Goal: Information Seeking & Learning: Understand process/instructions

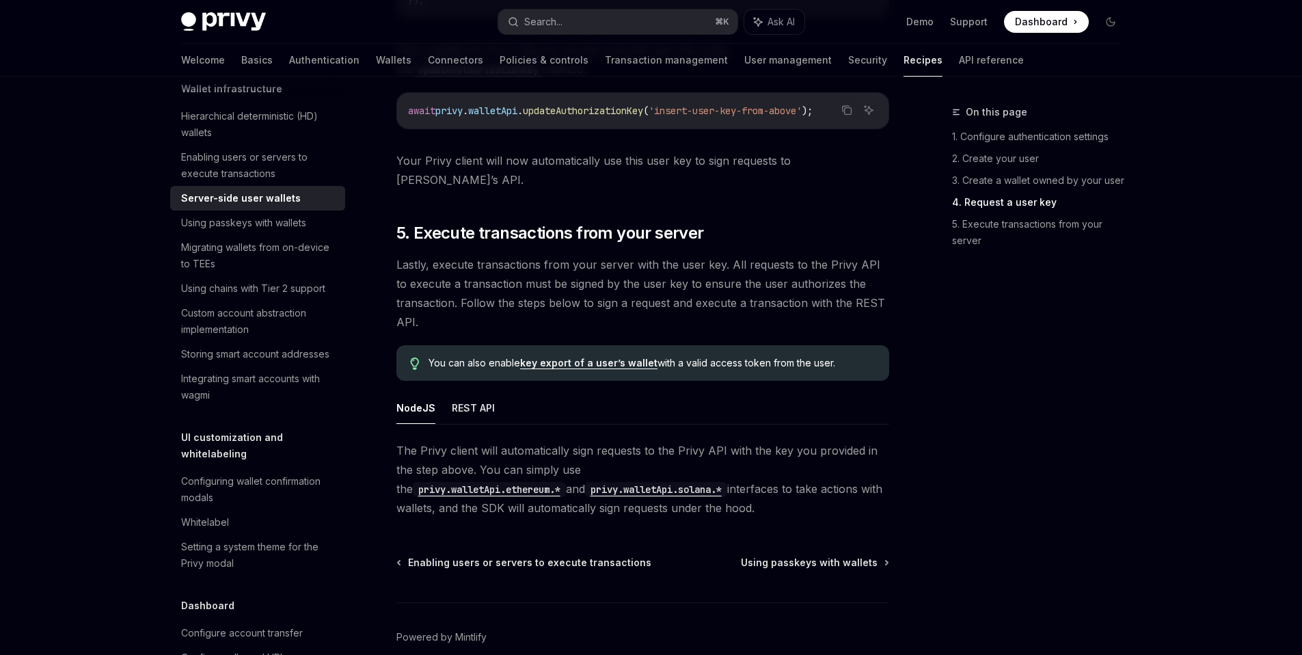
scroll to position [2477, 0]
click at [676, 405] on div "NodeJS REST API The Privy client will automatically sign requests to the Privy …" at bounding box center [642, 453] width 493 height 126
click at [585, 480] on code "privy.walletApi.solana.*" at bounding box center [656, 487] width 142 height 15
type textarea "*"
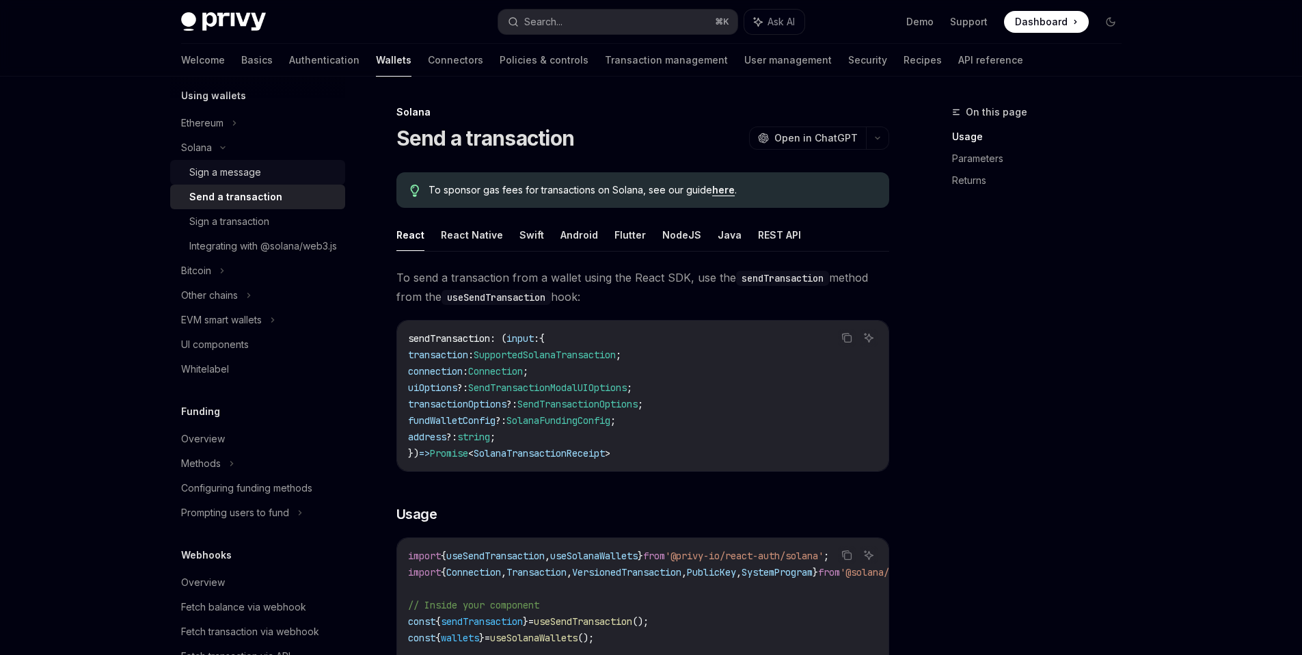
click at [225, 169] on div "Sign a message" at bounding box center [225, 172] width 72 height 16
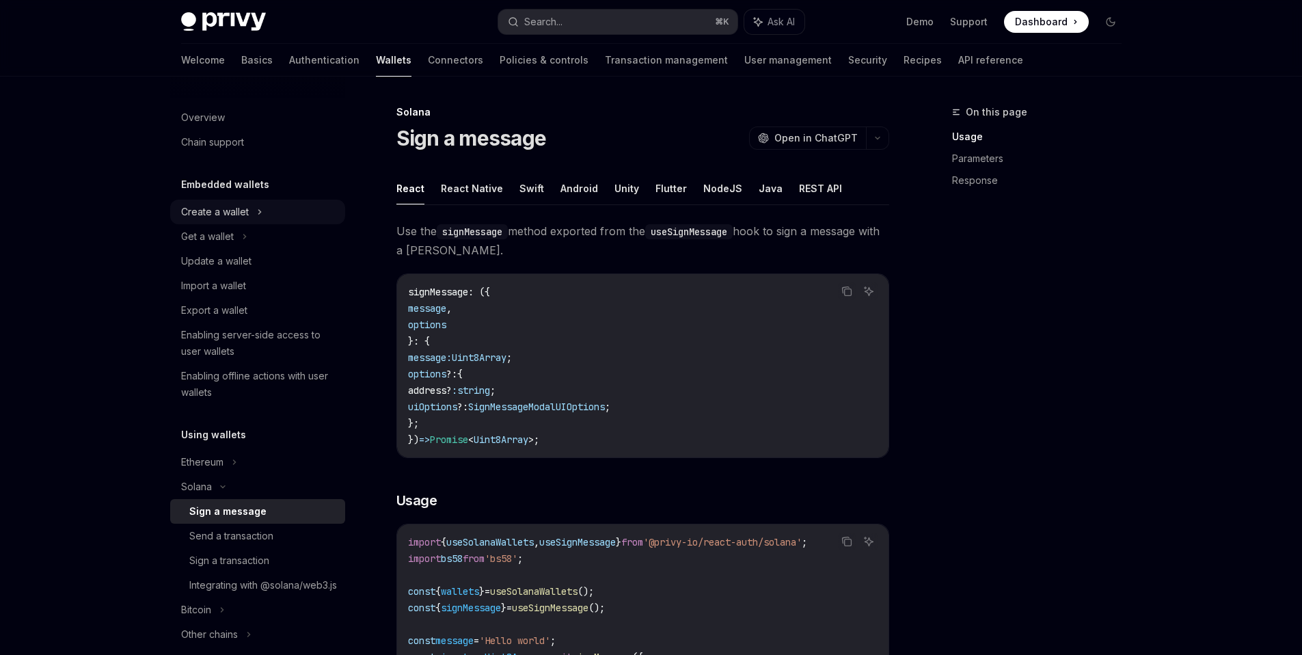
click at [230, 215] on div "Create a wallet" at bounding box center [215, 212] width 68 height 16
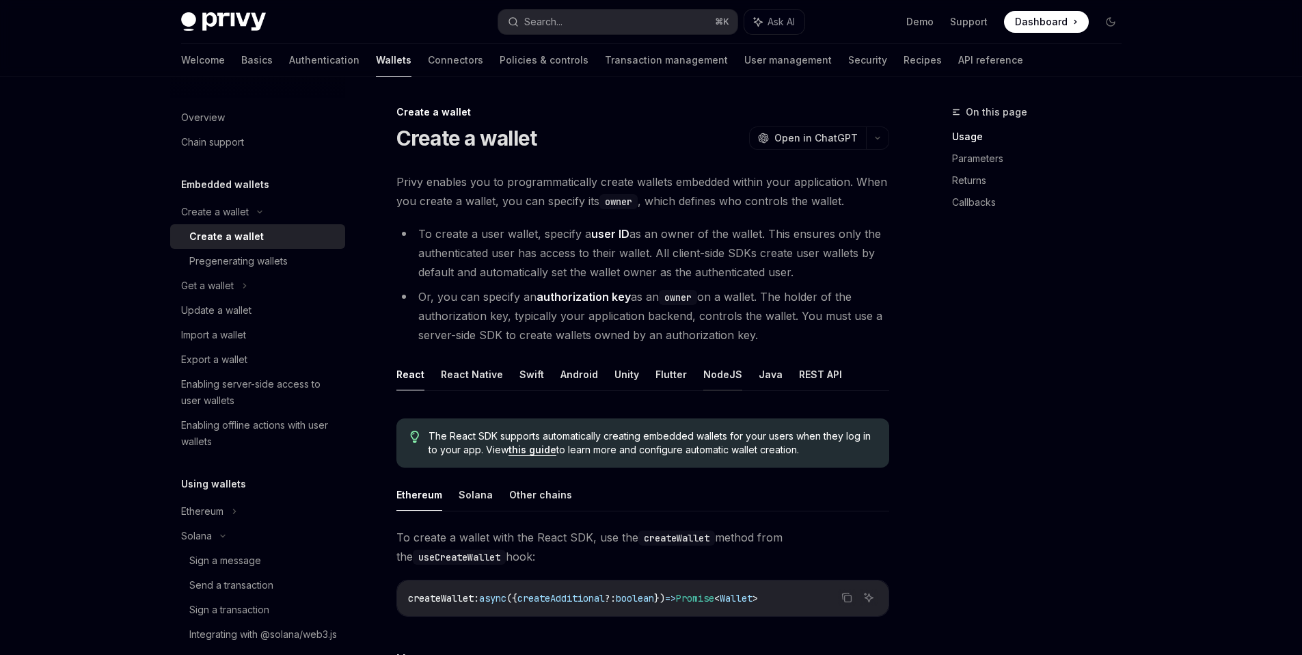
click at [707, 381] on button "NodeJS" at bounding box center [722, 374] width 39 height 32
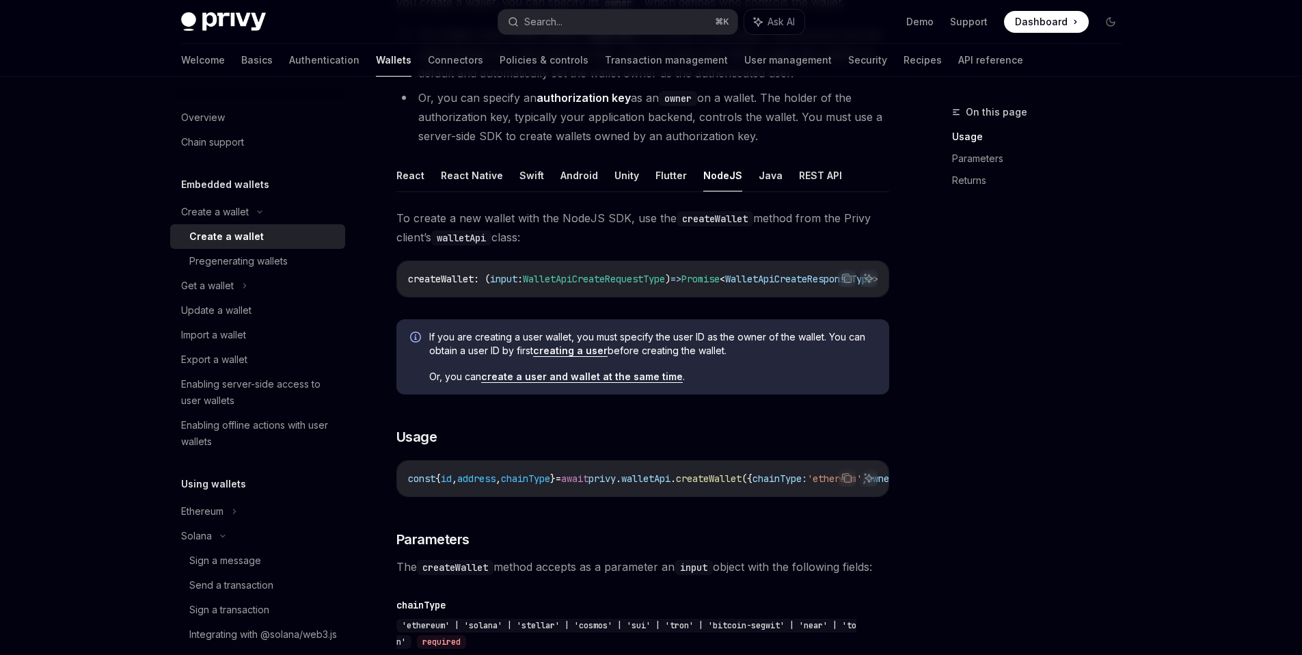
scroll to position [365, 0]
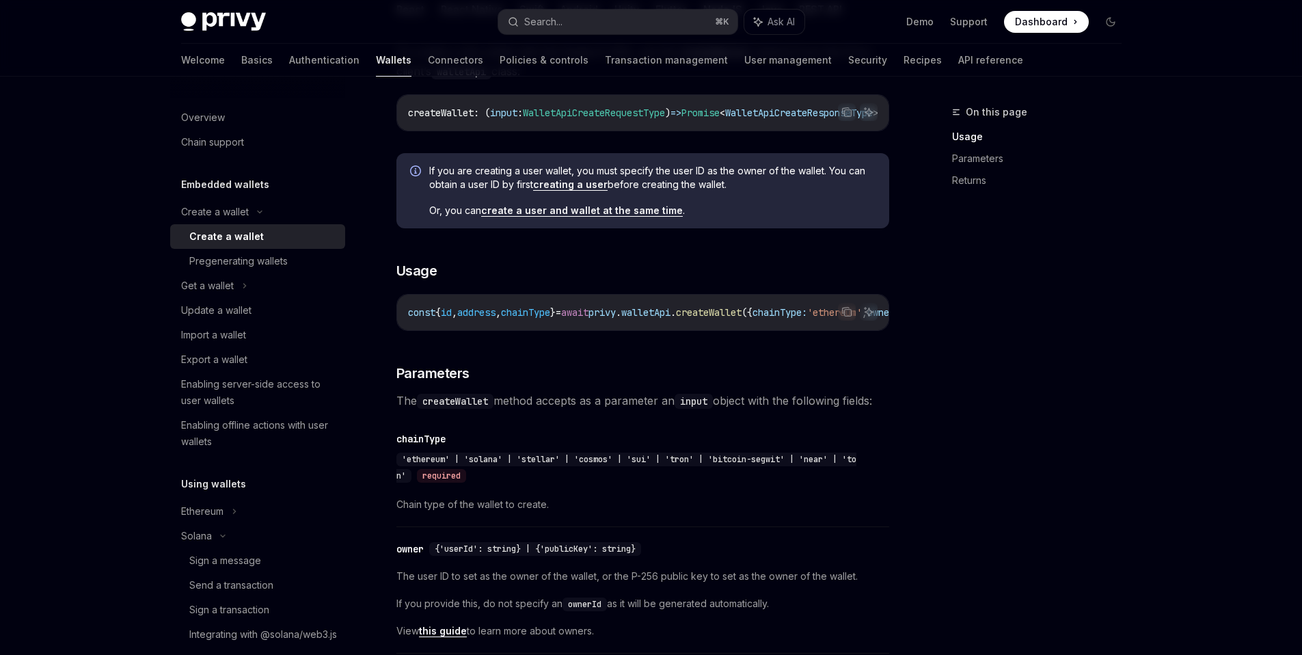
drag, startPoint x: 620, startPoint y: 333, endPoint x: 666, endPoint y: 336, distance: 45.9
click at [666, 330] on div "const { id , address , chainType } = await privy . walletApi . createWallet ({ …" at bounding box center [642, 313] width 491 height 36
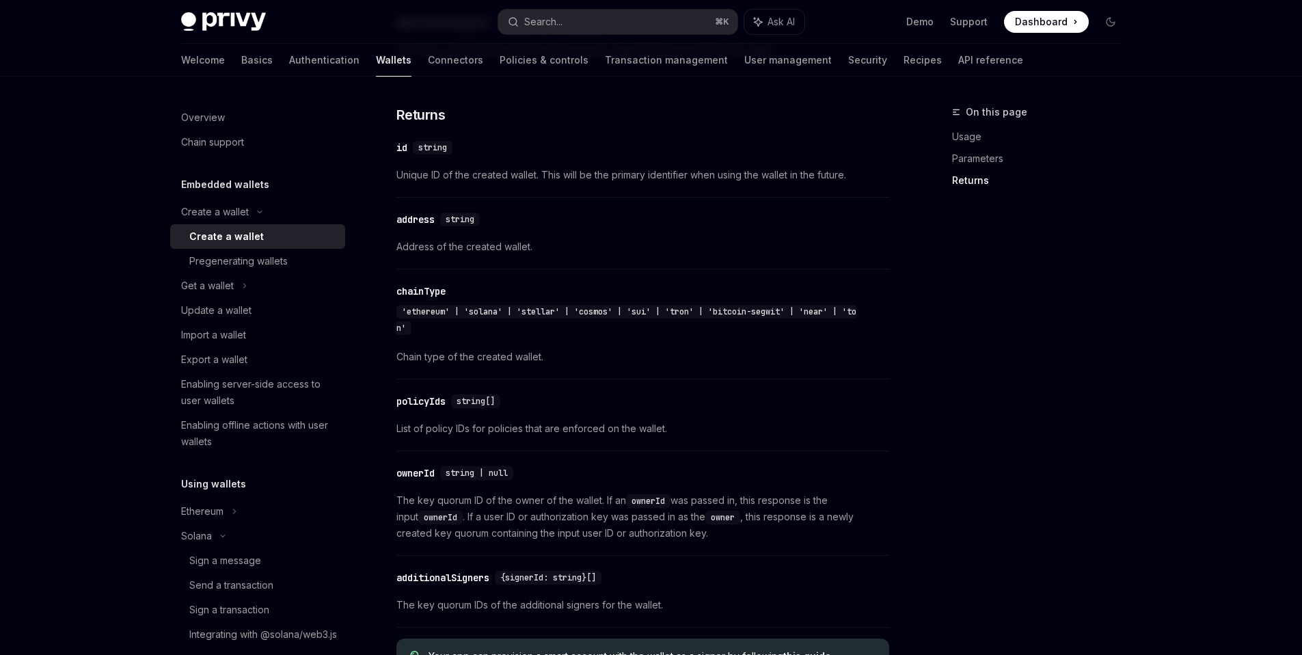
scroll to position [1325, 0]
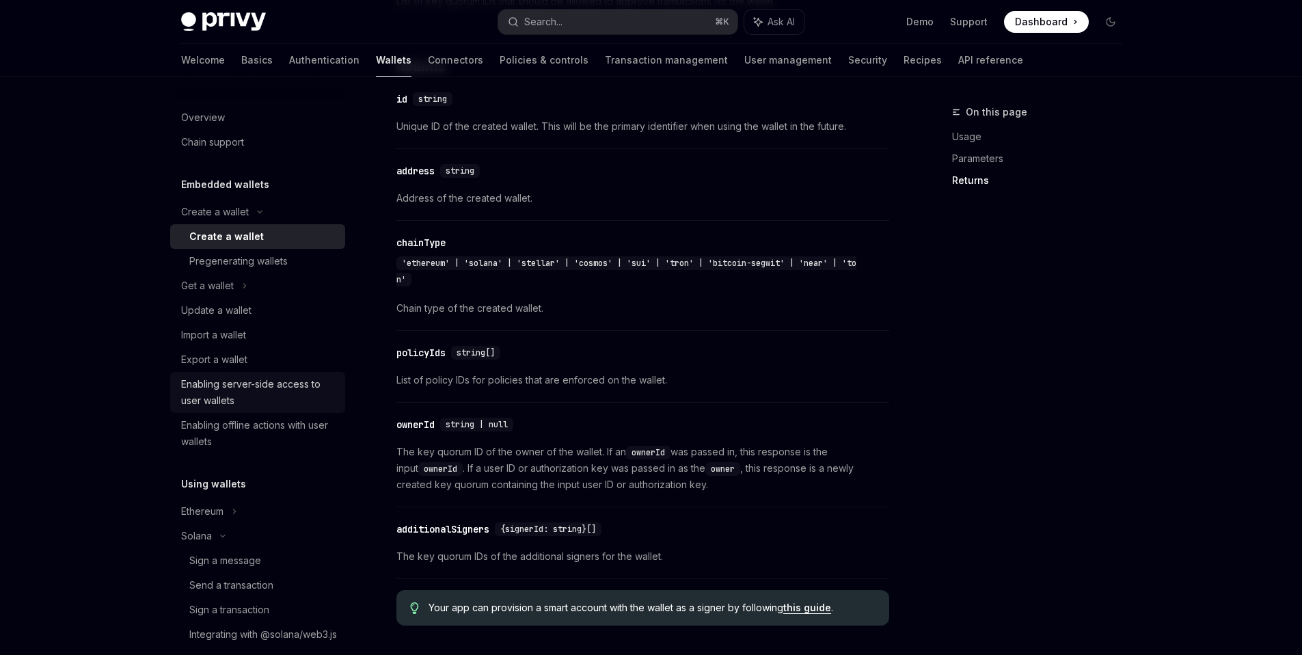
click at [235, 407] on div "Enabling server-side access to user wallets" at bounding box center [259, 392] width 156 height 33
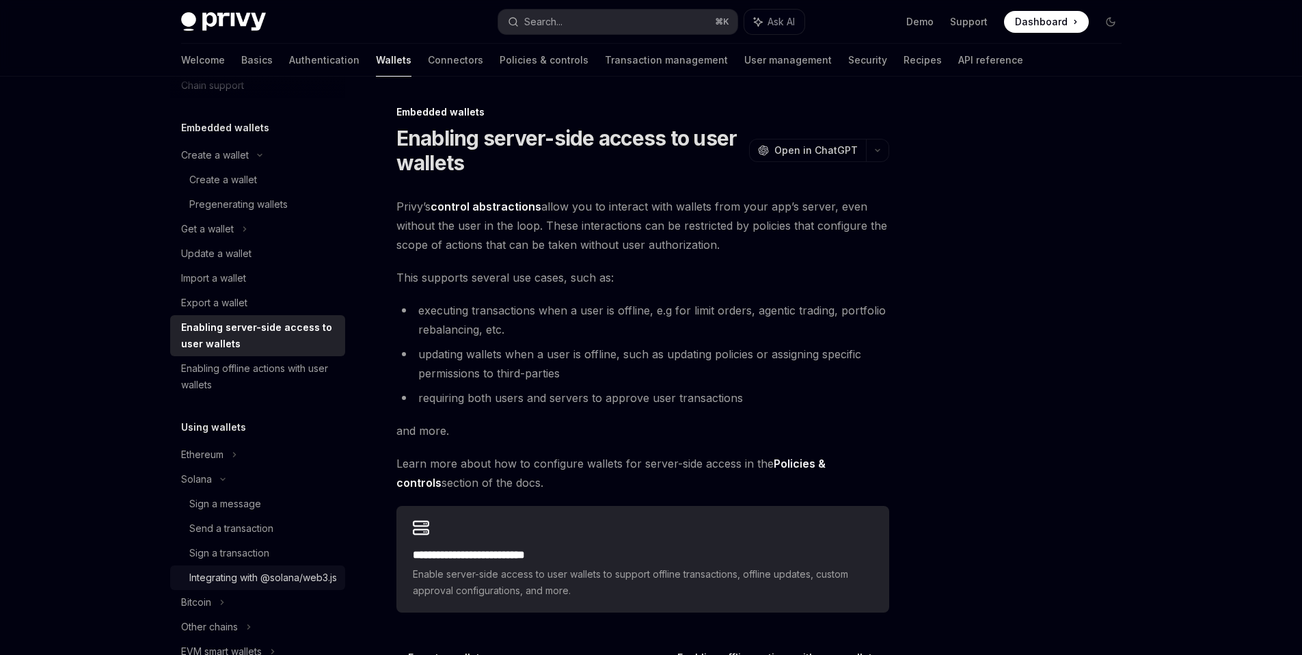
scroll to position [269, 0]
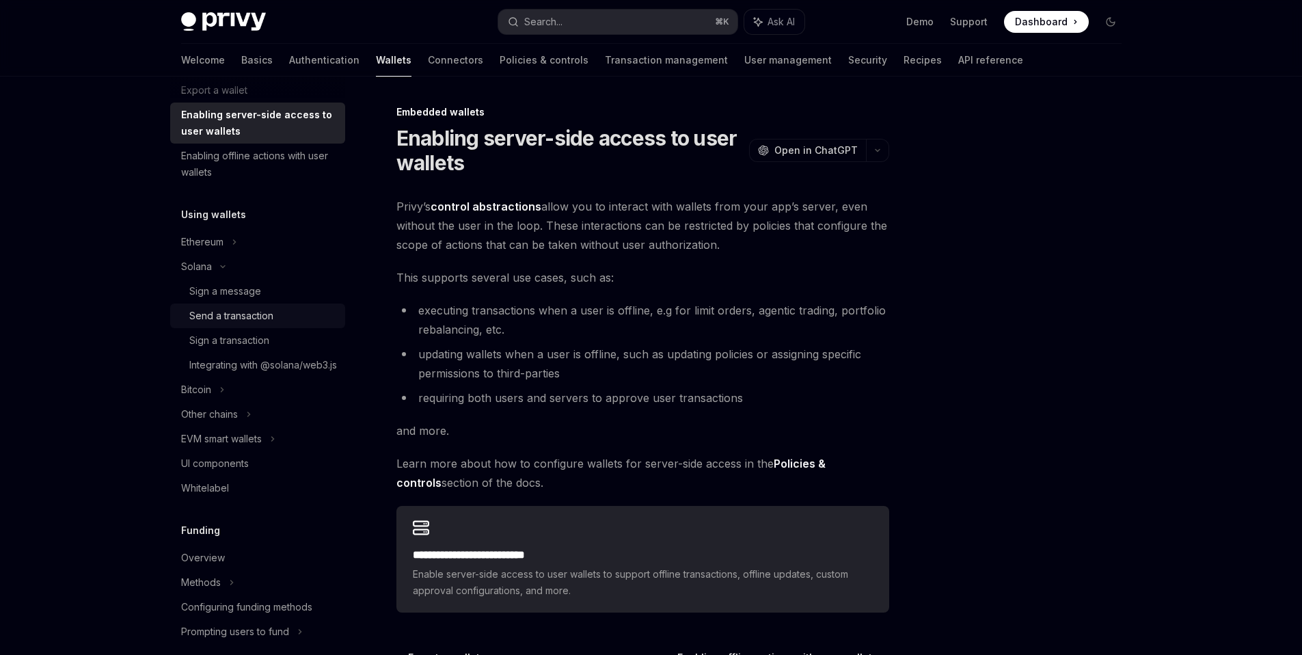
click at [241, 325] on link "Send a transaction" at bounding box center [257, 315] width 175 height 25
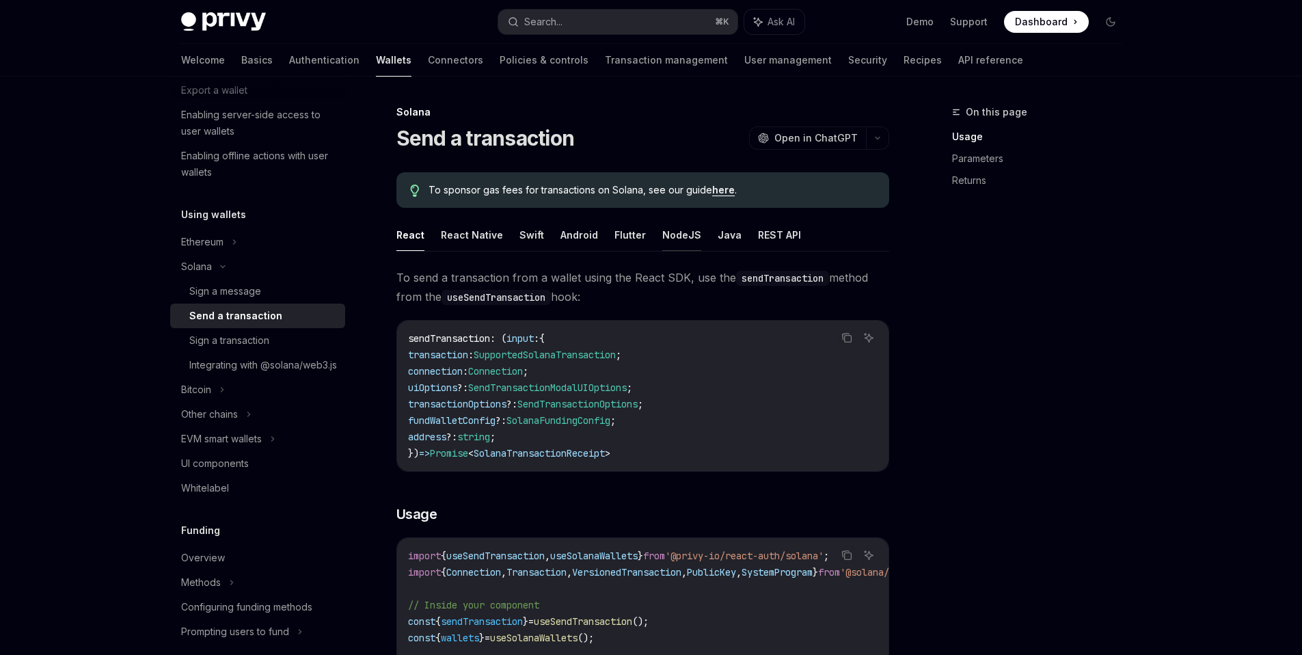
click at [683, 236] on button "NodeJS" at bounding box center [681, 235] width 39 height 32
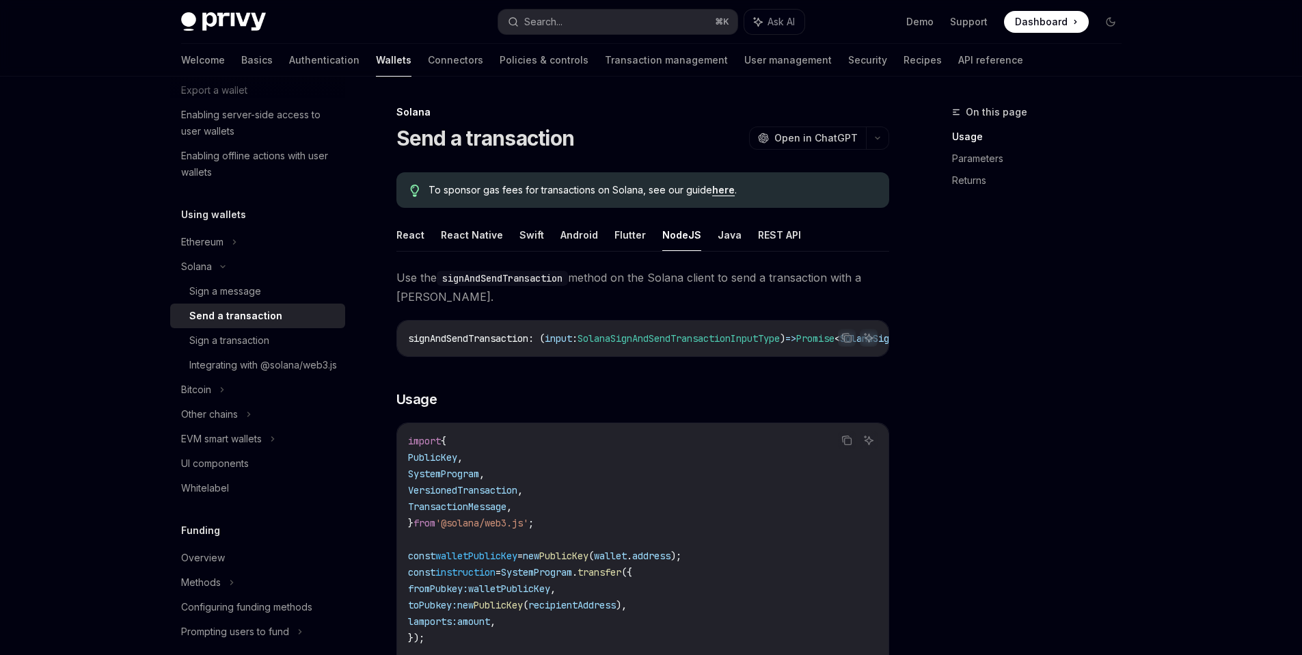
click at [722, 194] on link "here" at bounding box center [723, 190] width 23 height 12
type textarea "*"
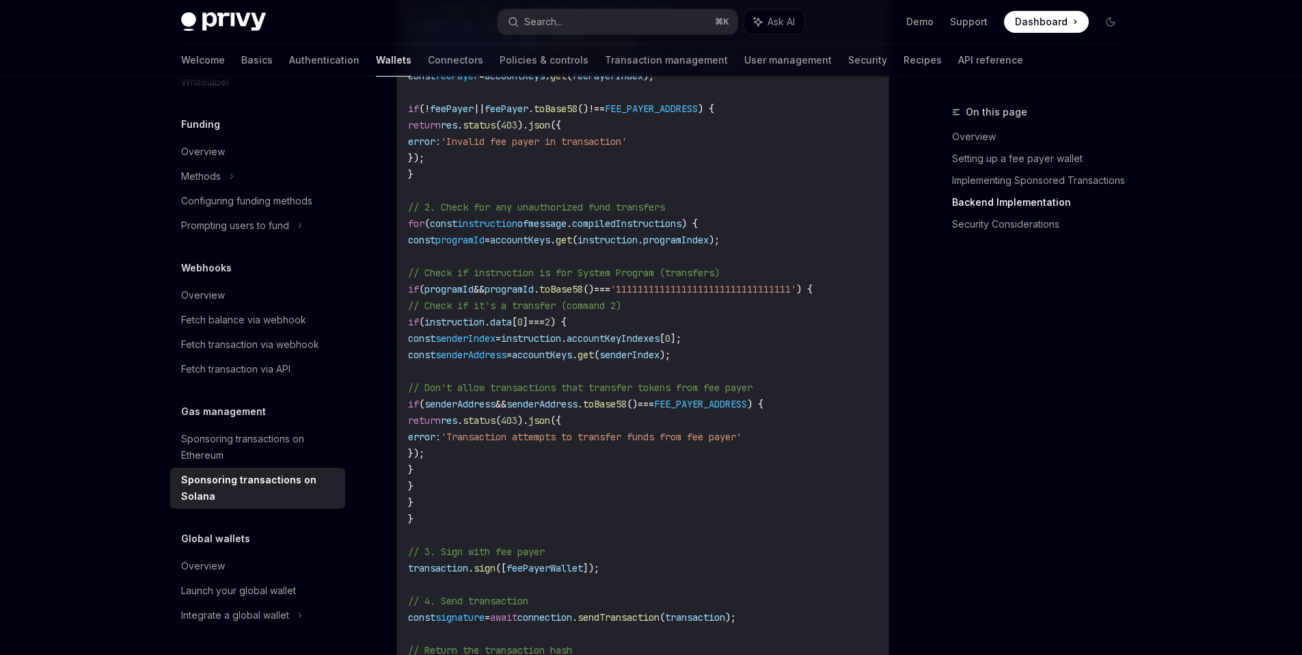
scroll to position [2983, 0]
click at [468, 571] on span "transaction" at bounding box center [438, 565] width 60 height 12
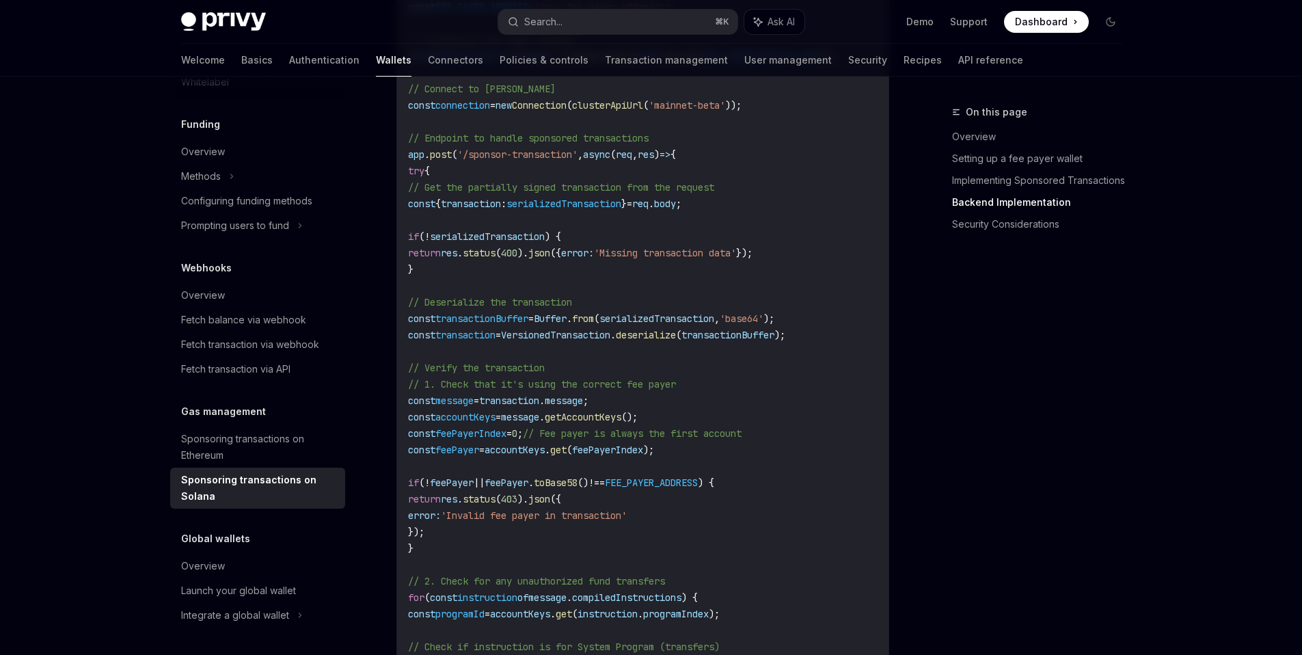
scroll to position [2679, 0]
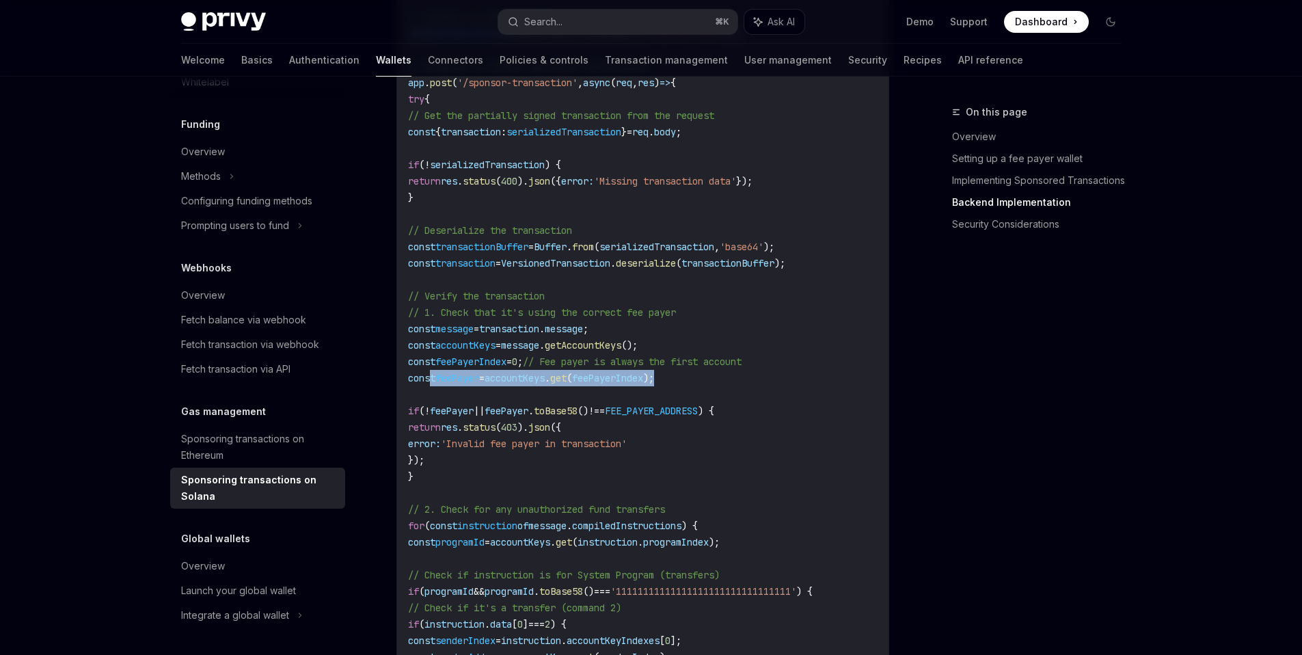
drag, startPoint x: 710, startPoint y: 389, endPoint x: 430, endPoint y: 394, distance: 279.5
click at [430, 394] on code "// Backend implementation (Node.js with Express) import express from 'express' …" at bounding box center [678, 501] width 541 height 1476
copy span "const feePayer = accountKeys . get ( feePayerIndex );"
drag, startPoint x: 448, startPoint y: 487, endPoint x: 430, endPoint y: 426, distance: 63.4
click at [430, 426] on code "// Backend implementation (Node.js with Express) import express from 'express' …" at bounding box center [678, 501] width 541 height 1476
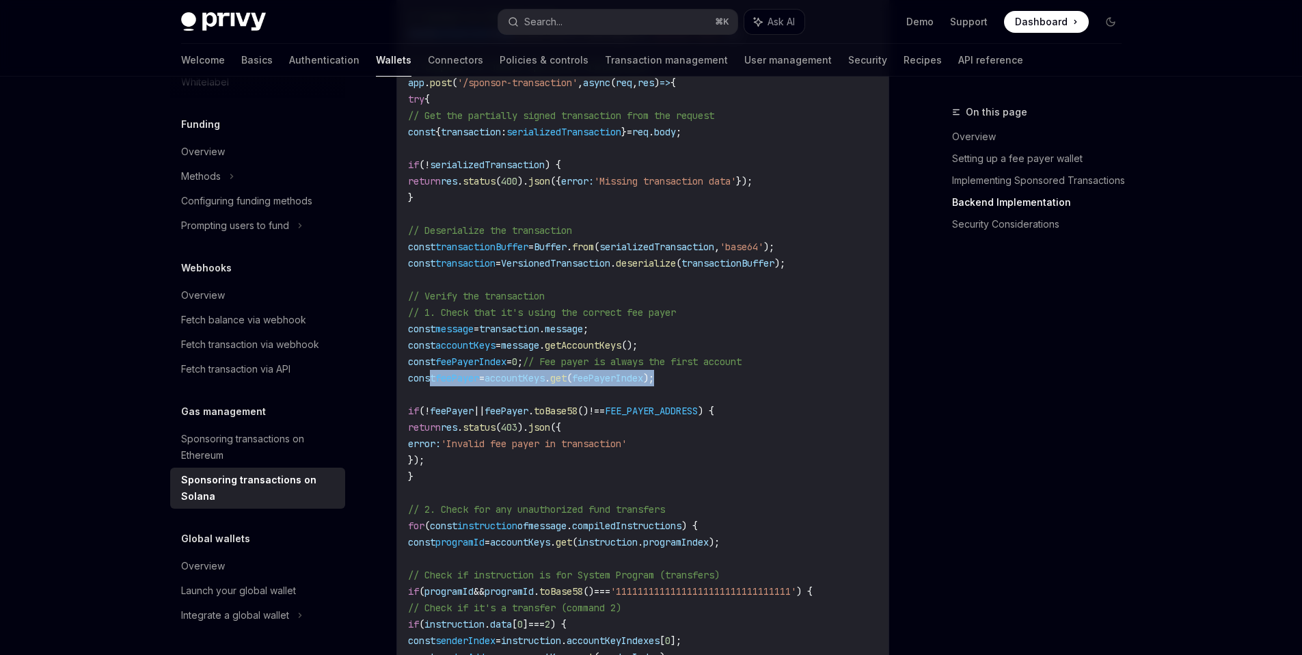
copy code "if ( ! feePayer || feePayer . toBase58 () !== FEE_PAYER_ADDRESS ) { return res …"
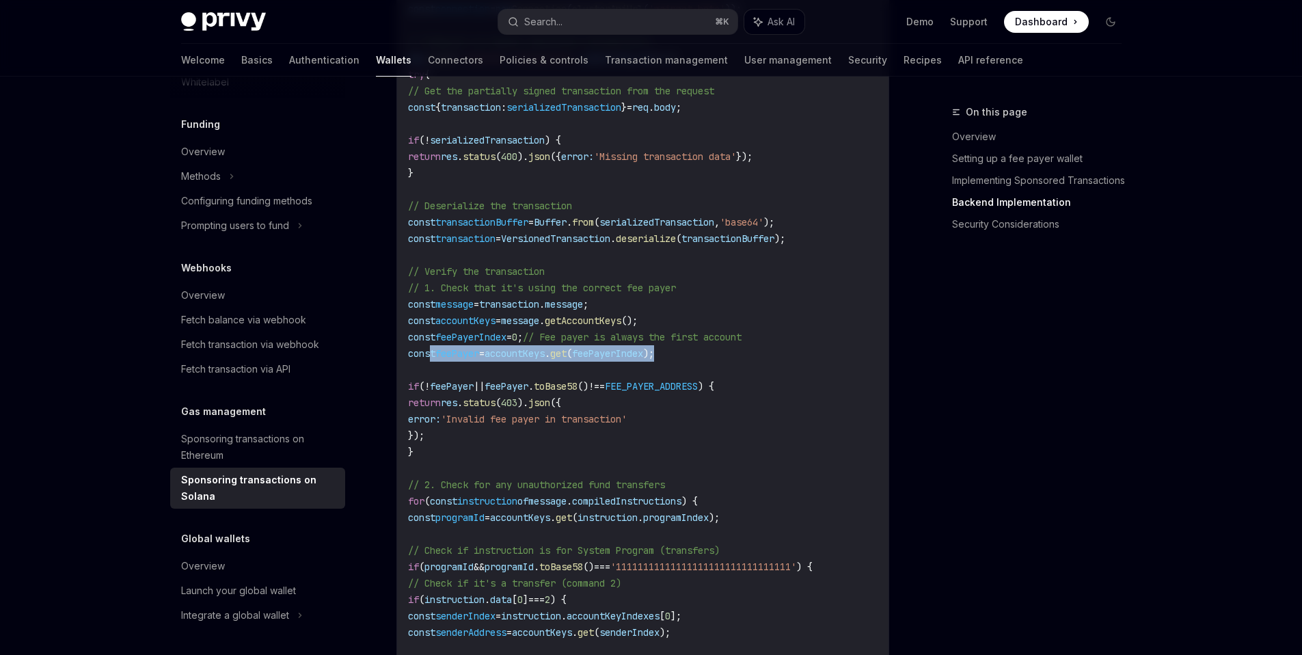
scroll to position [2862, 0]
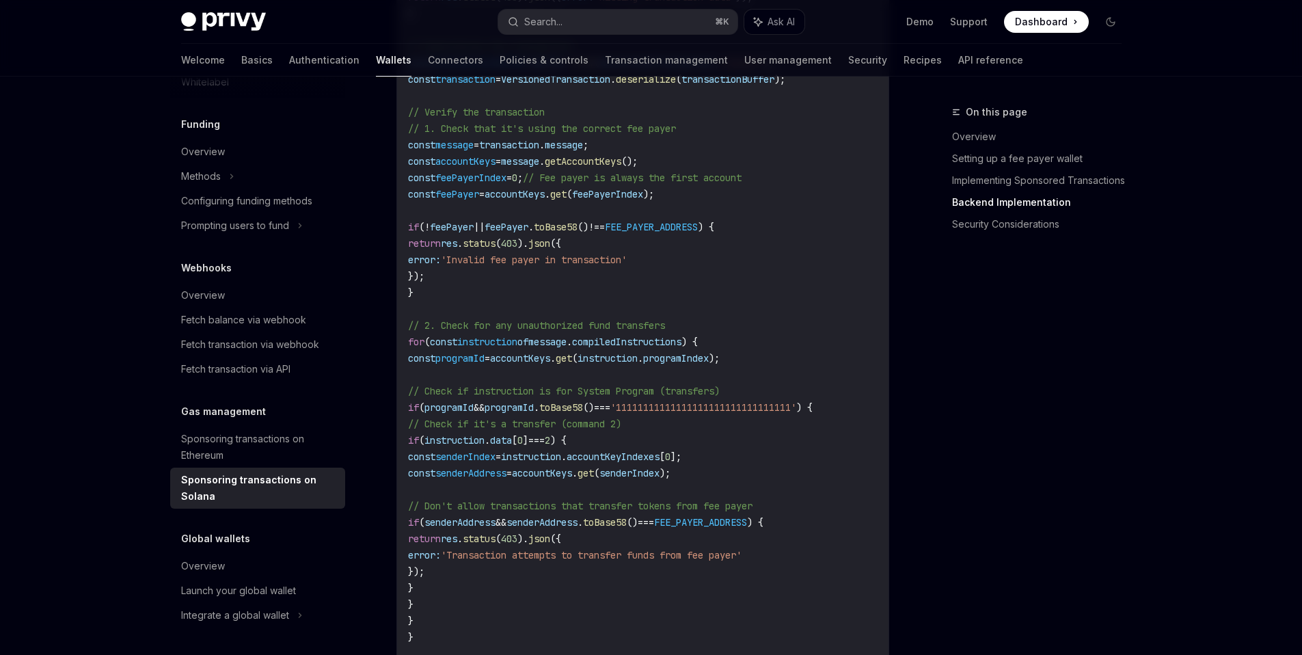
click at [506, 479] on span "senderAddress" at bounding box center [470, 473] width 71 height 12
click at [474, 413] on span "programId" at bounding box center [448, 407] width 49 height 12
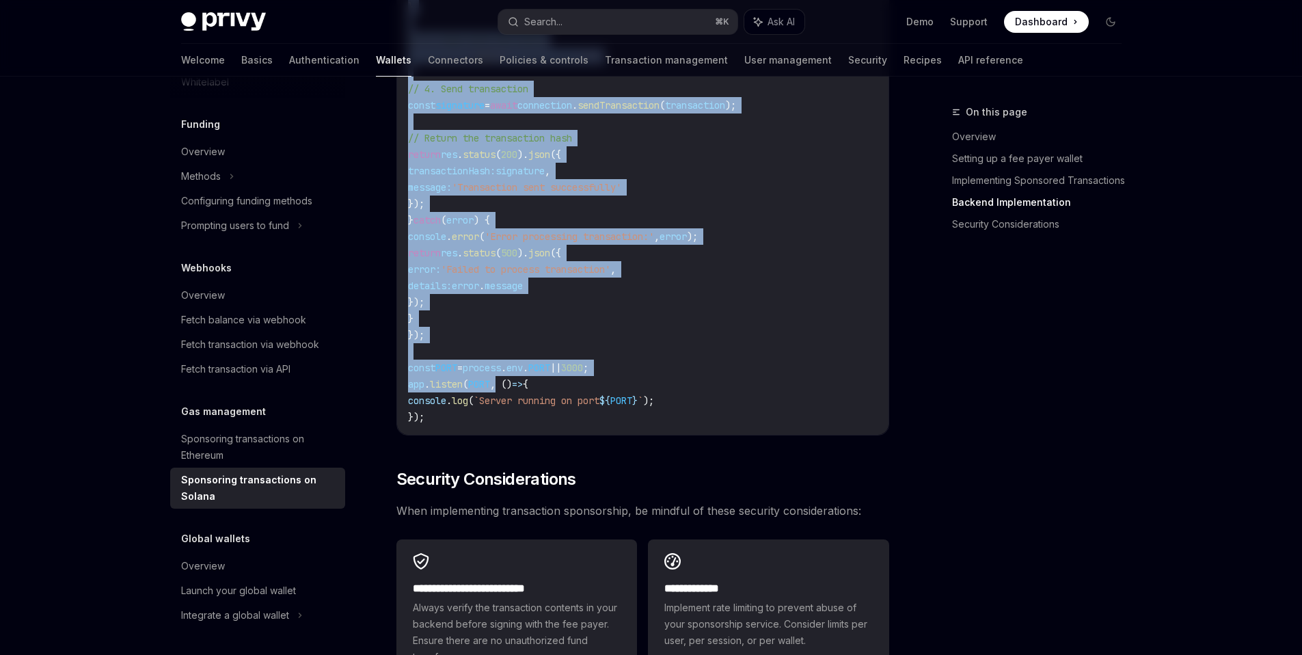
scroll to position [3341, 0]
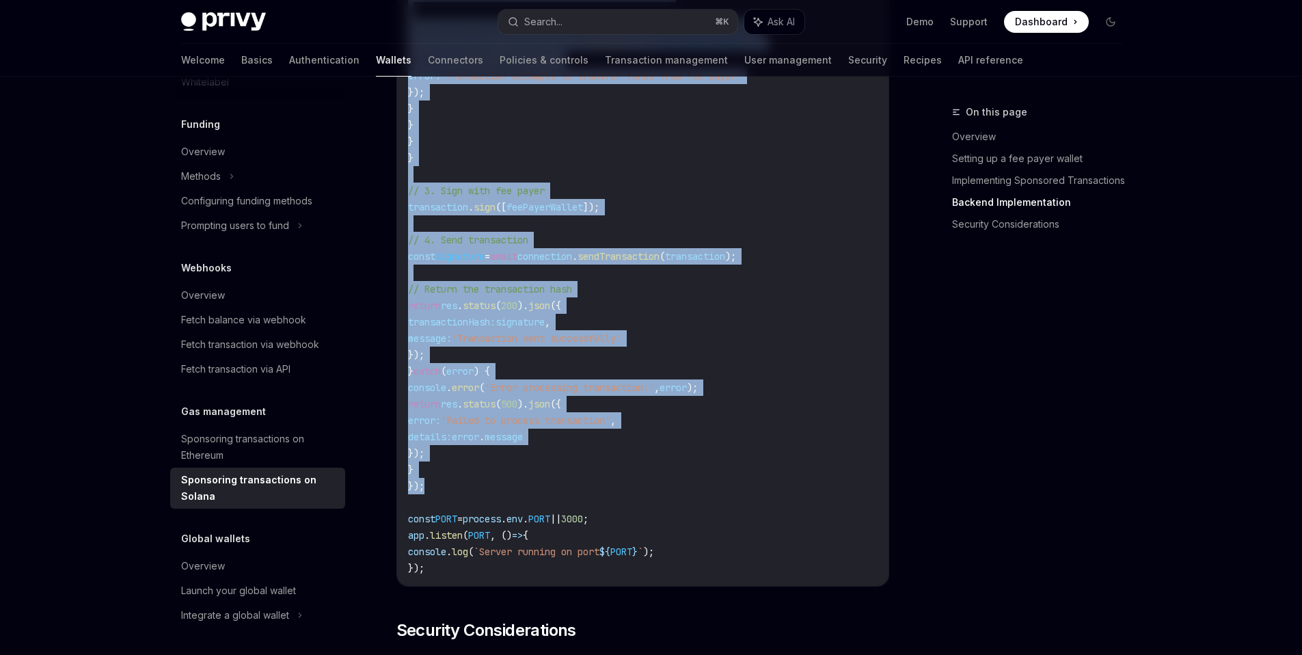
drag, startPoint x: 418, startPoint y: 293, endPoint x: 454, endPoint y: 491, distance: 201.4
copy code "try { // Get the partially signed transaction from the request const { transact…"
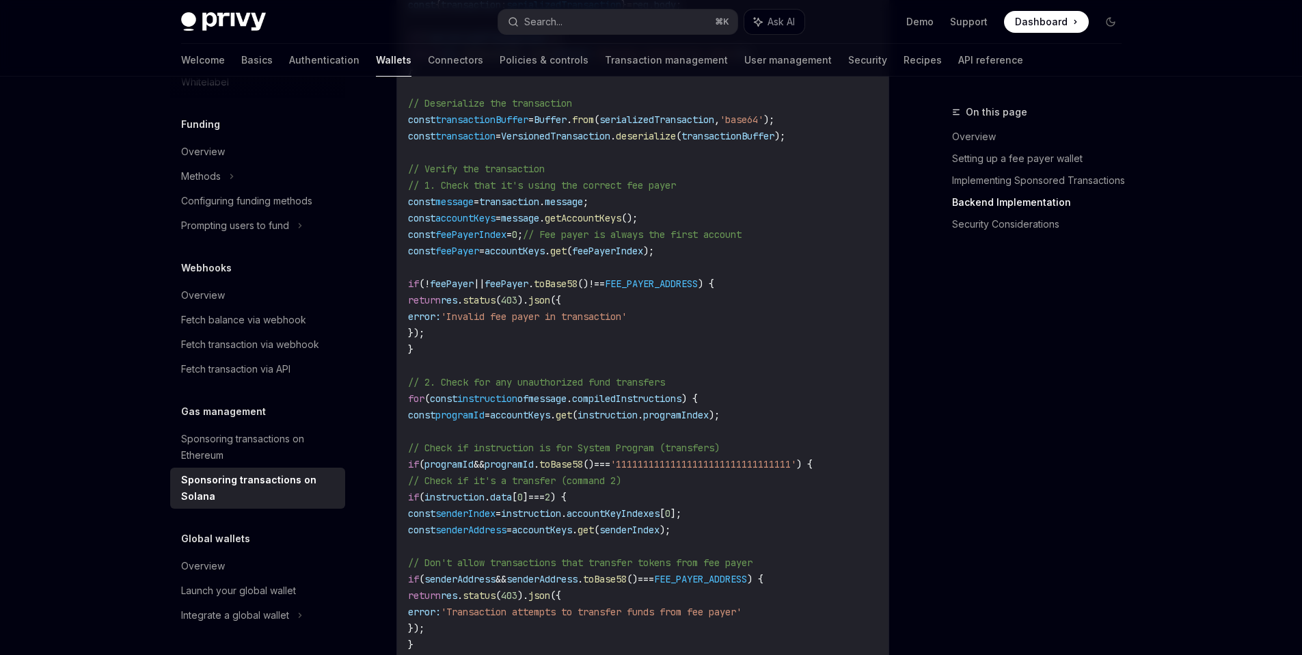
scroll to position [2748, 0]
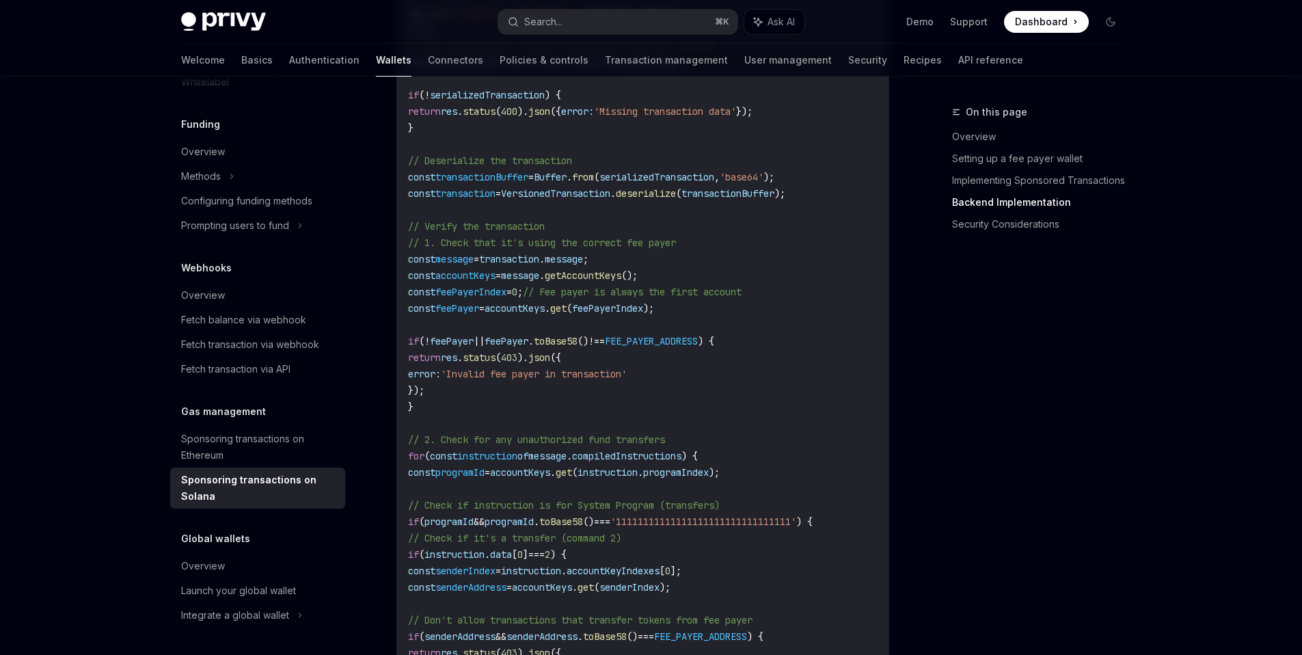
click at [472, 298] on span "feePayerIndex" at bounding box center [470, 292] width 71 height 12
drag, startPoint x: 430, startPoint y: 269, endPoint x: 623, endPoint y: 272, distance: 192.7
click at [588, 265] on span "const message = transaction . message ;" at bounding box center [498, 259] width 180 height 12
click at [600, 298] on span "// Fee payer is always the first account" at bounding box center [632, 292] width 219 height 12
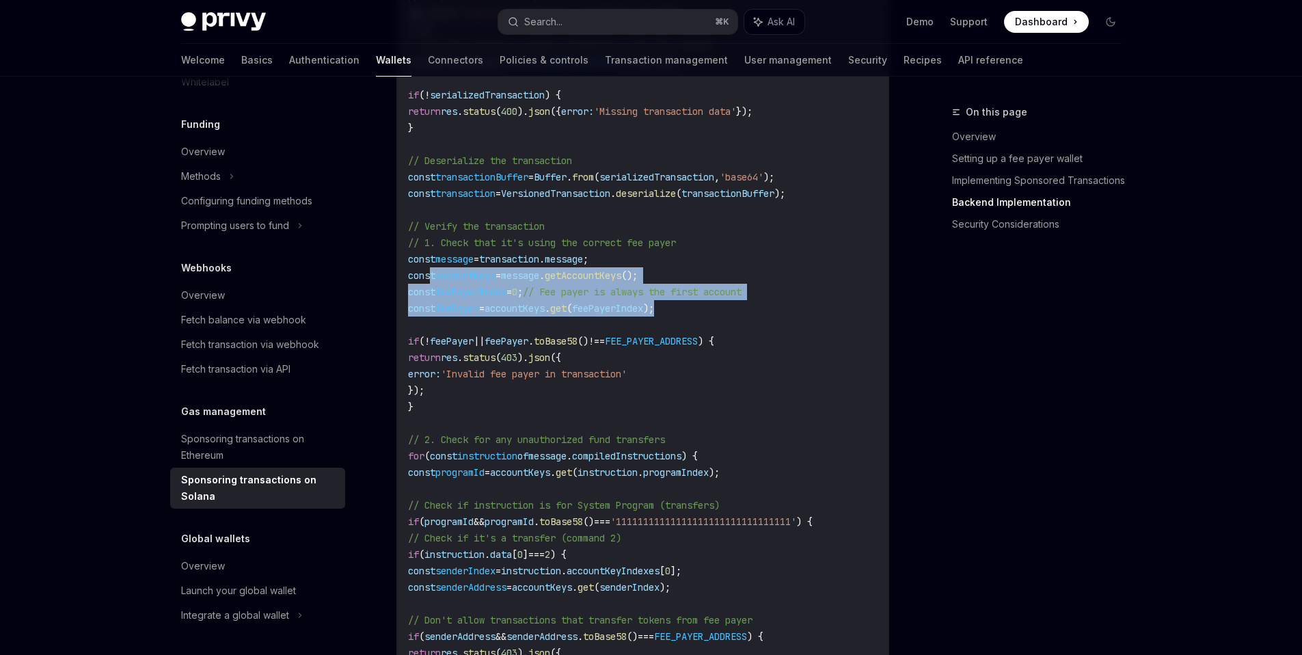
drag, startPoint x: 432, startPoint y: 286, endPoint x: 705, endPoint y: 320, distance: 275.4
click at [705, 320] on code "// Backend implementation (Node.js with Express) import express from 'express' …" at bounding box center [678, 431] width 541 height 1476
copy code "const accountKeys = message . getAccountKeys (); const feePayerIndex = 0 ; // F…"
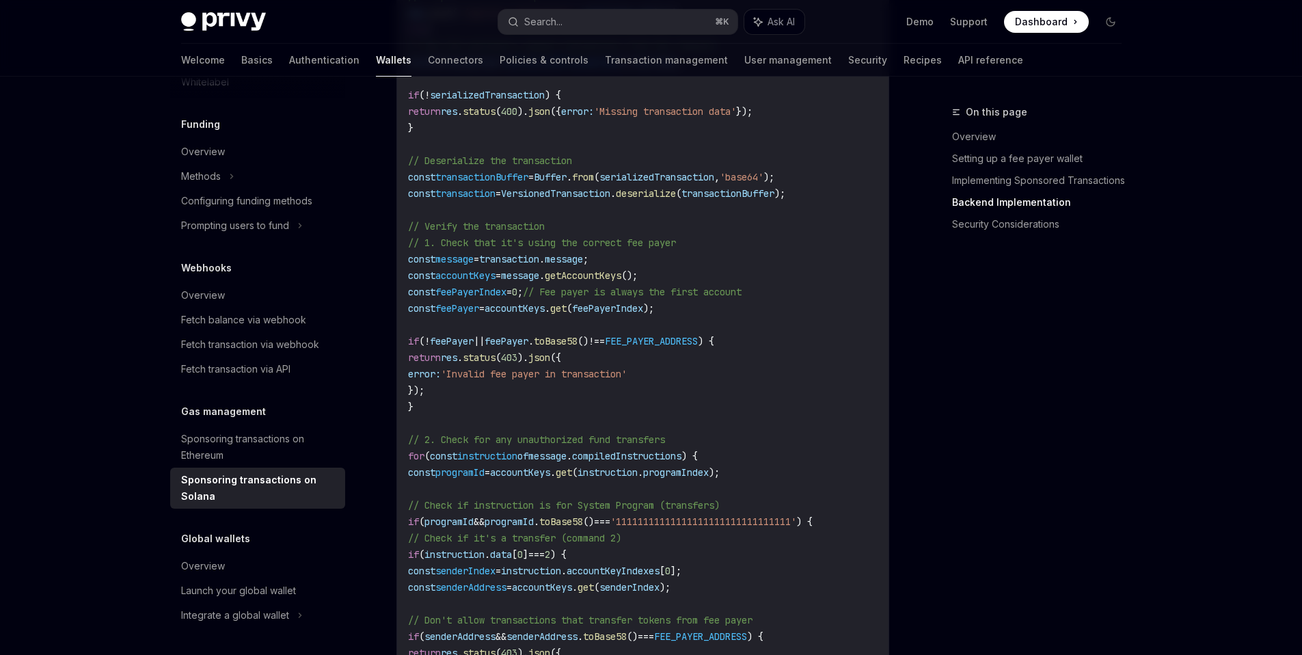
click at [463, 413] on code "// Backend implementation (Node.js with Express) import express from 'express' …" at bounding box center [678, 431] width 541 height 1476
drag, startPoint x: 431, startPoint y: 353, endPoint x: 446, endPoint y: 417, distance: 66.0
click at [446, 417] on code "// Backend implementation (Node.js with Express) import express from 'express' …" at bounding box center [678, 431] width 541 height 1476
copy code "if ( ! feePayer || feePayer . toBase58 () !== FEE_PAYER_ADDRESS ) { return res …"
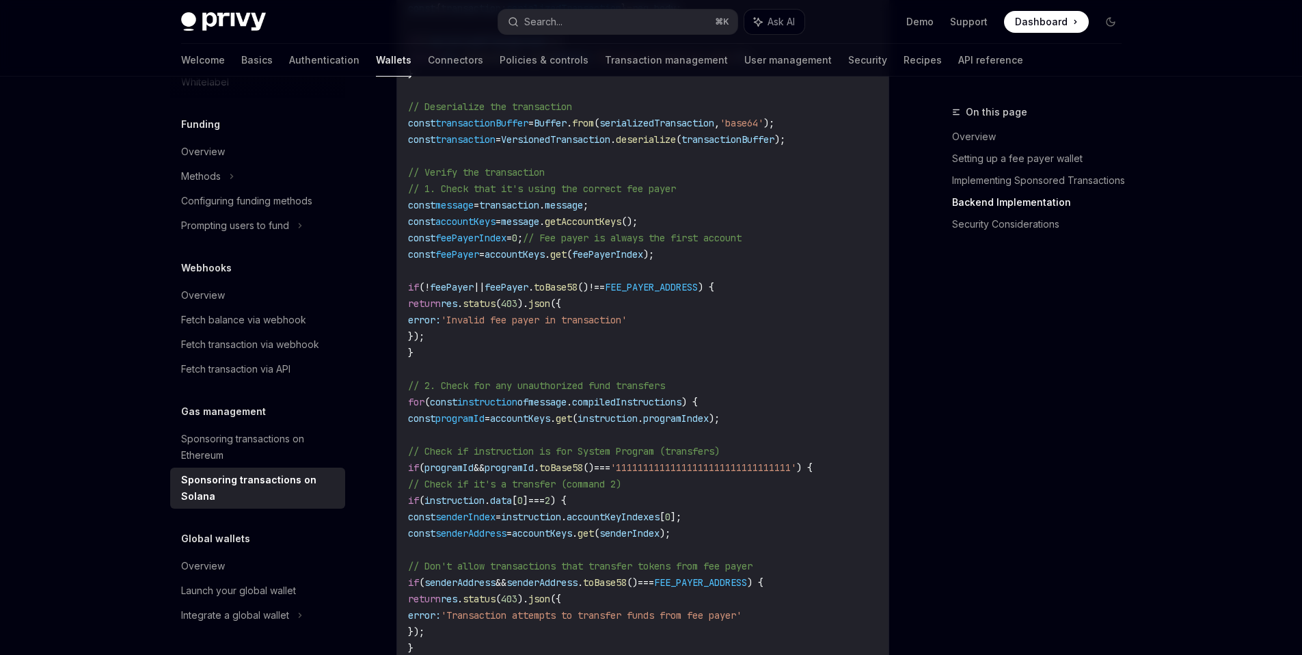
scroll to position [2865, 0]
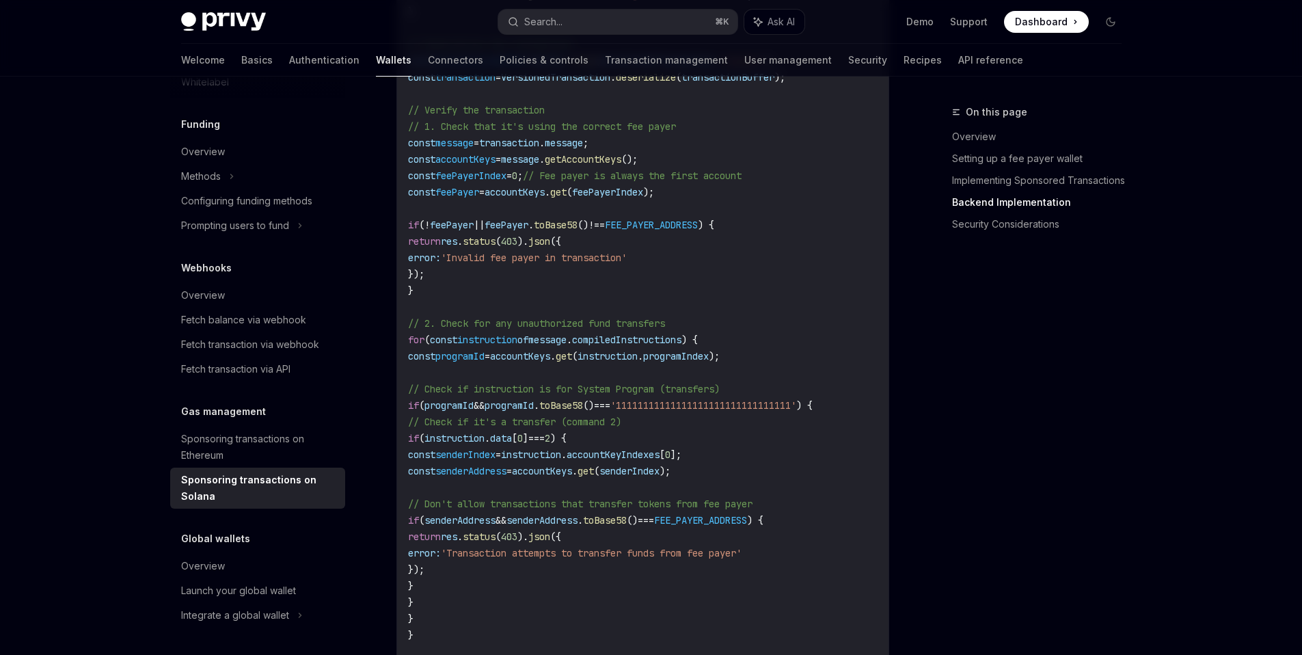
click at [534, 410] on span "programId" at bounding box center [508, 405] width 49 height 12
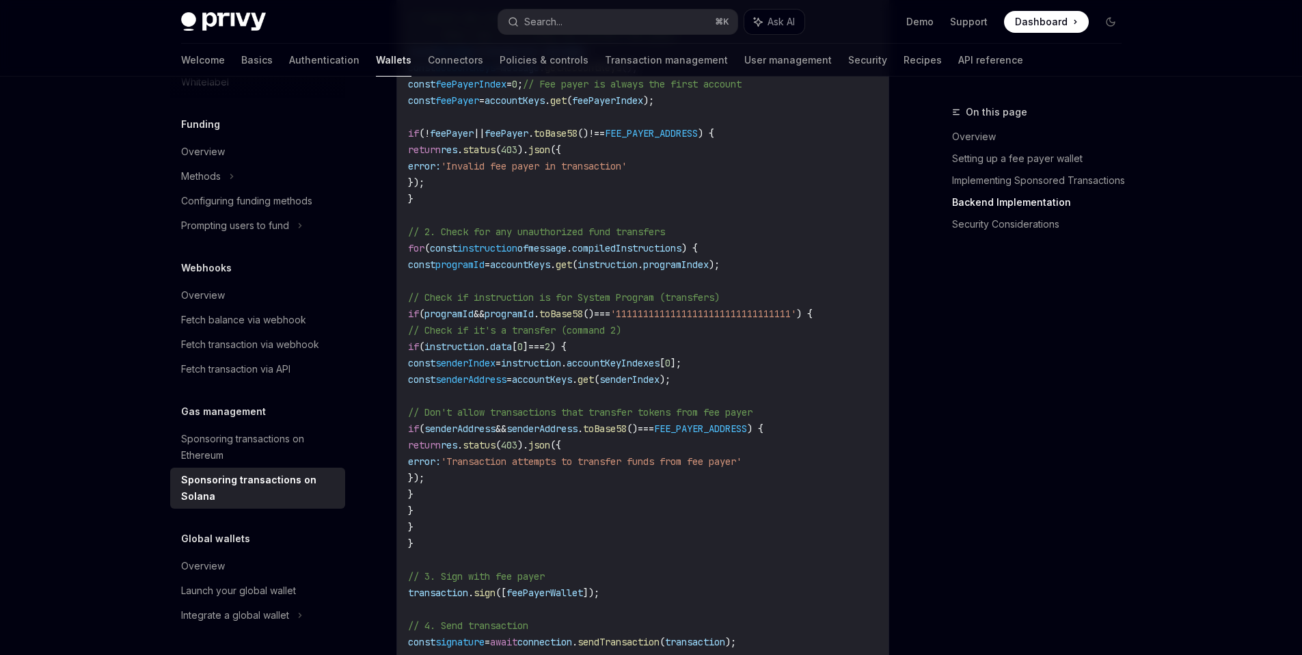
scroll to position [3012, 0]
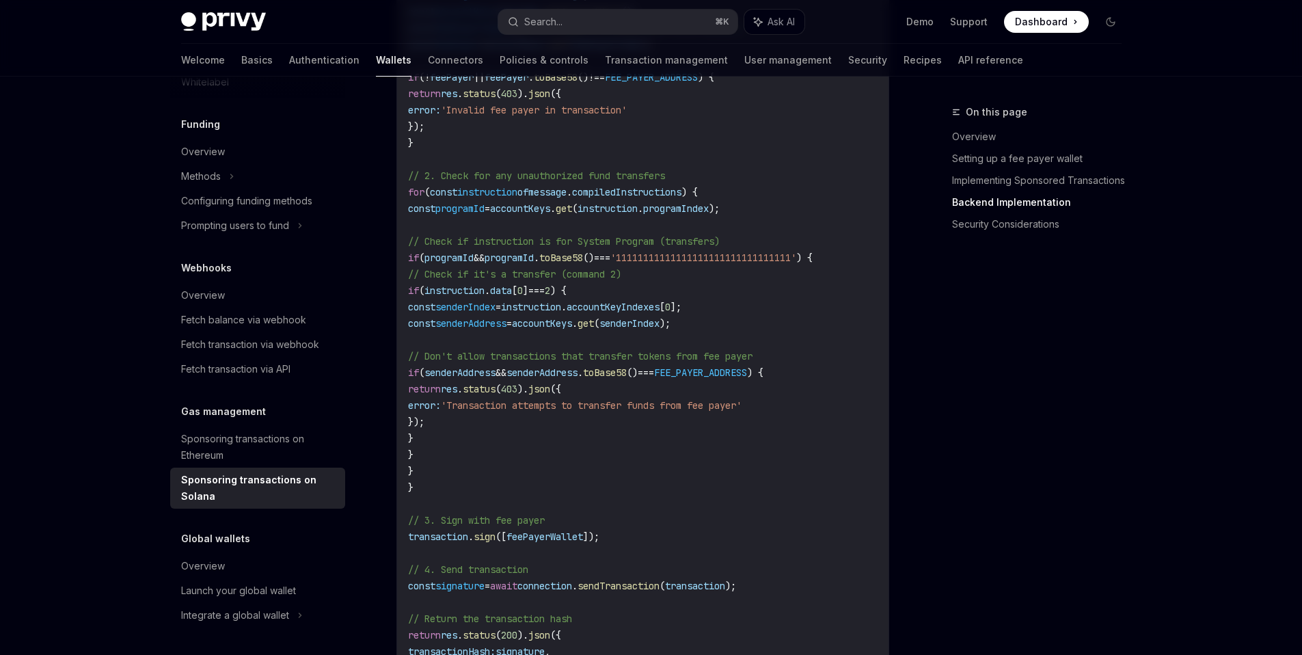
drag, startPoint x: 429, startPoint y: 351, endPoint x: 488, endPoint y: 495, distance: 155.7
click at [488, 495] on code "// Backend implementation (Node.js with Express) import express from 'express' …" at bounding box center [678, 167] width 541 height 1476
copy code "for ( const instruction of message . compiledInstructions ) { const programId =…"
click at [693, 450] on code "// Backend implementation (Node.js with Express) import express from 'express' …" at bounding box center [678, 167] width 541 height 1476
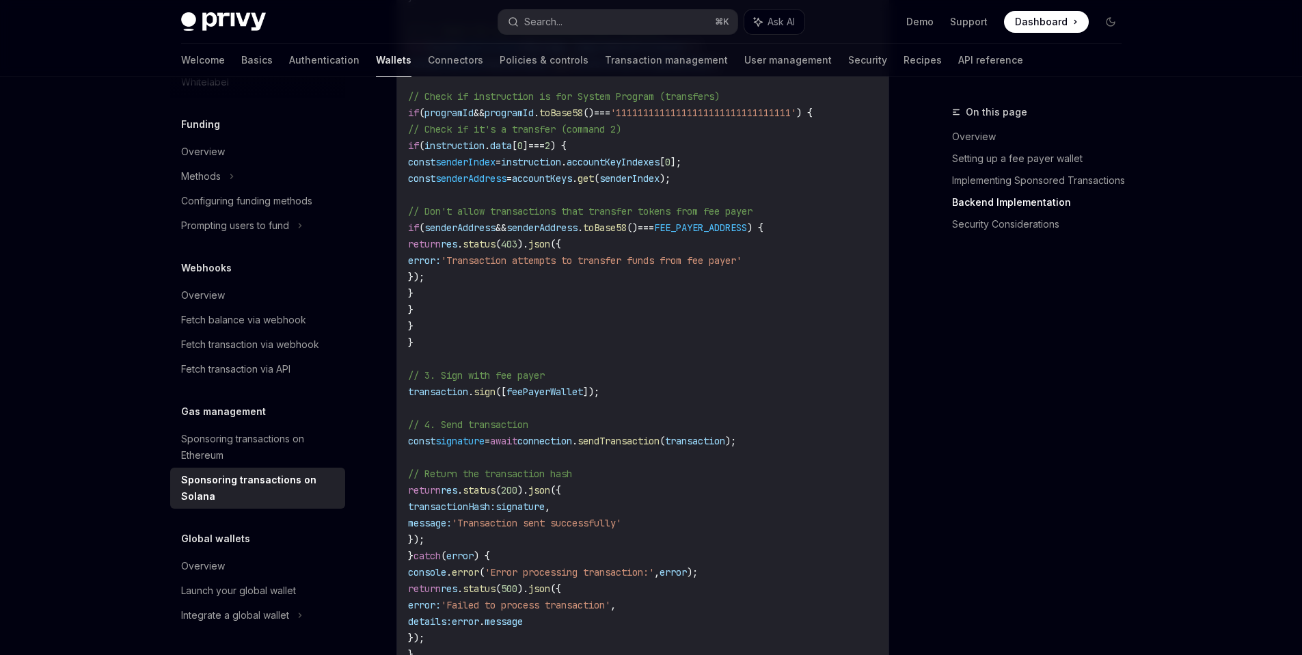
scroll to position [3165, 0]
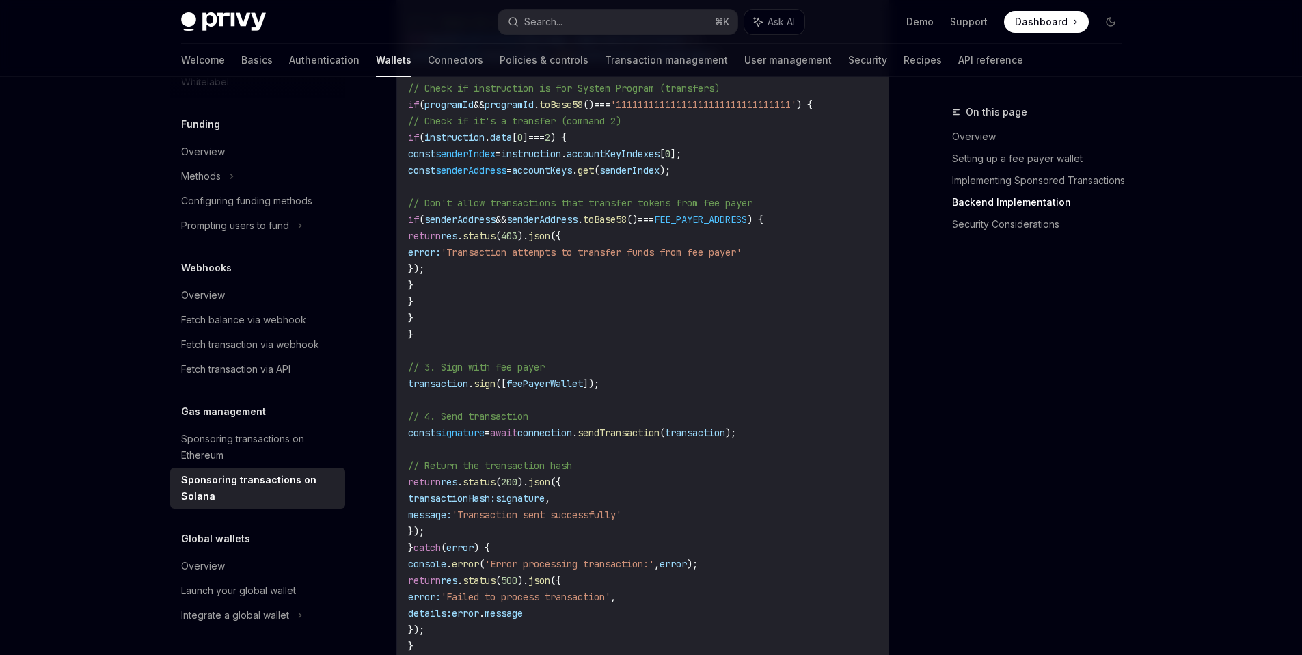
click at [556, 389] on span "feePayerWallet" at bounding box center [544, 383] width 77 height 12
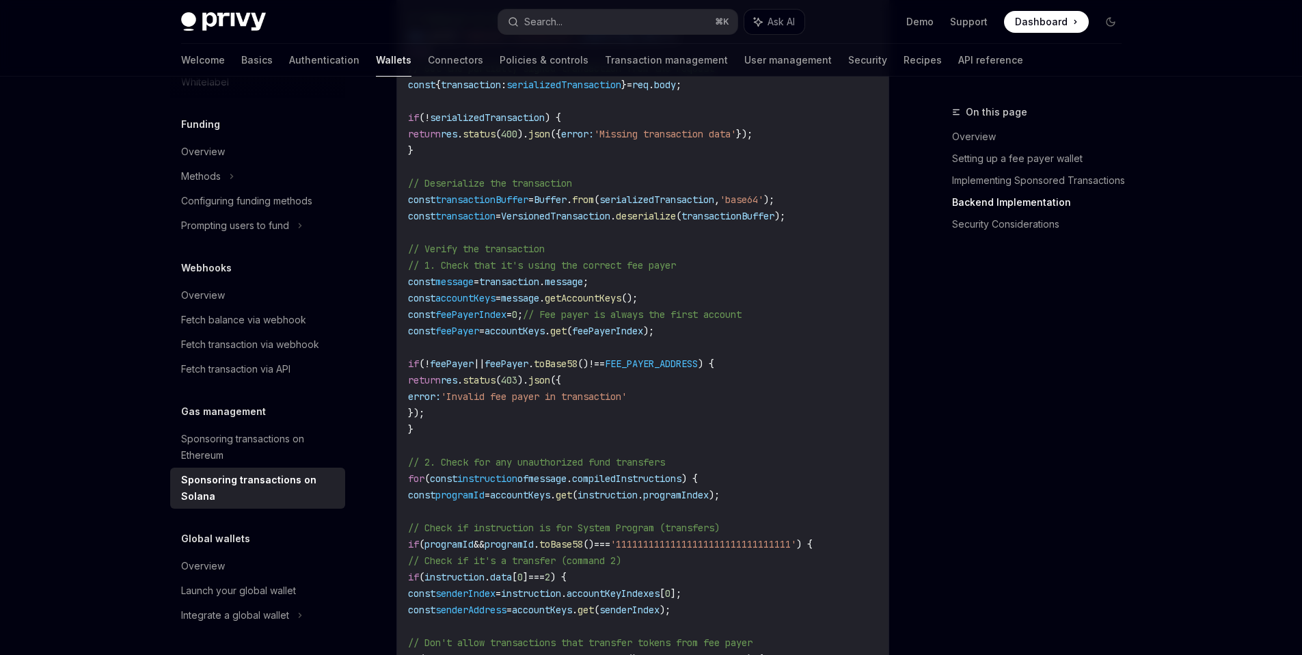
click at [679, 320] on span "// Fee payer is always the first account" at bounding box center [632, 314] width 219 height 12
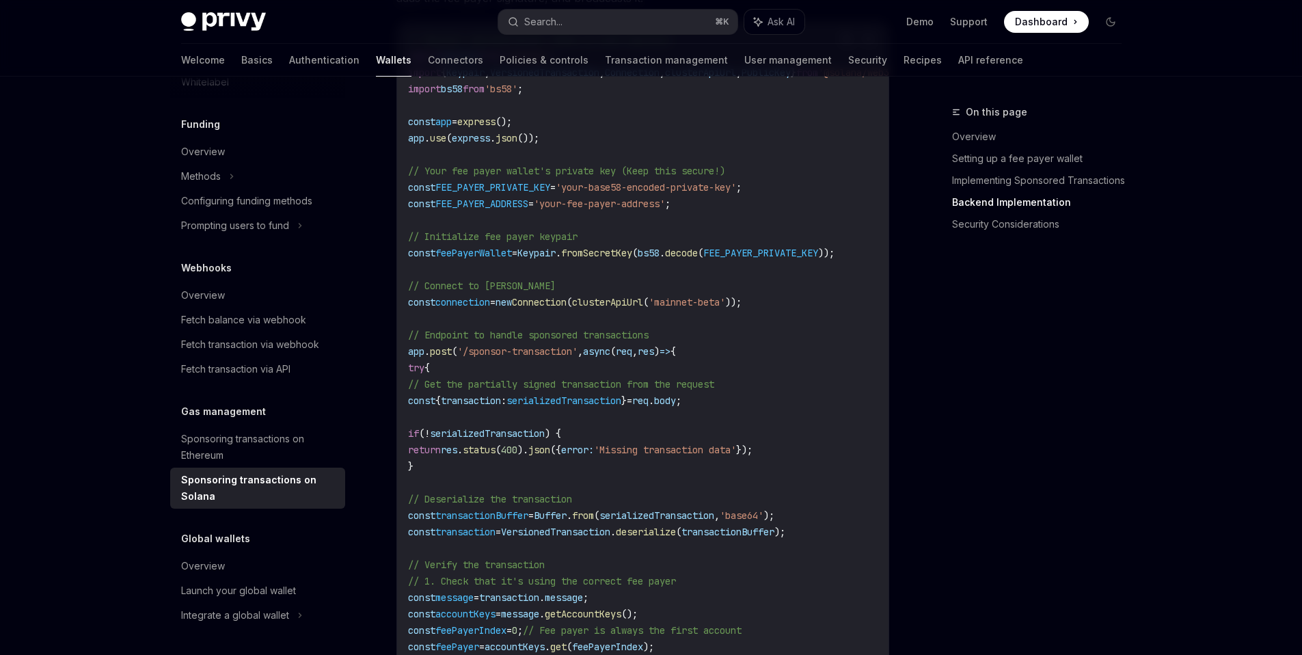
scroll to position [2191, 0]
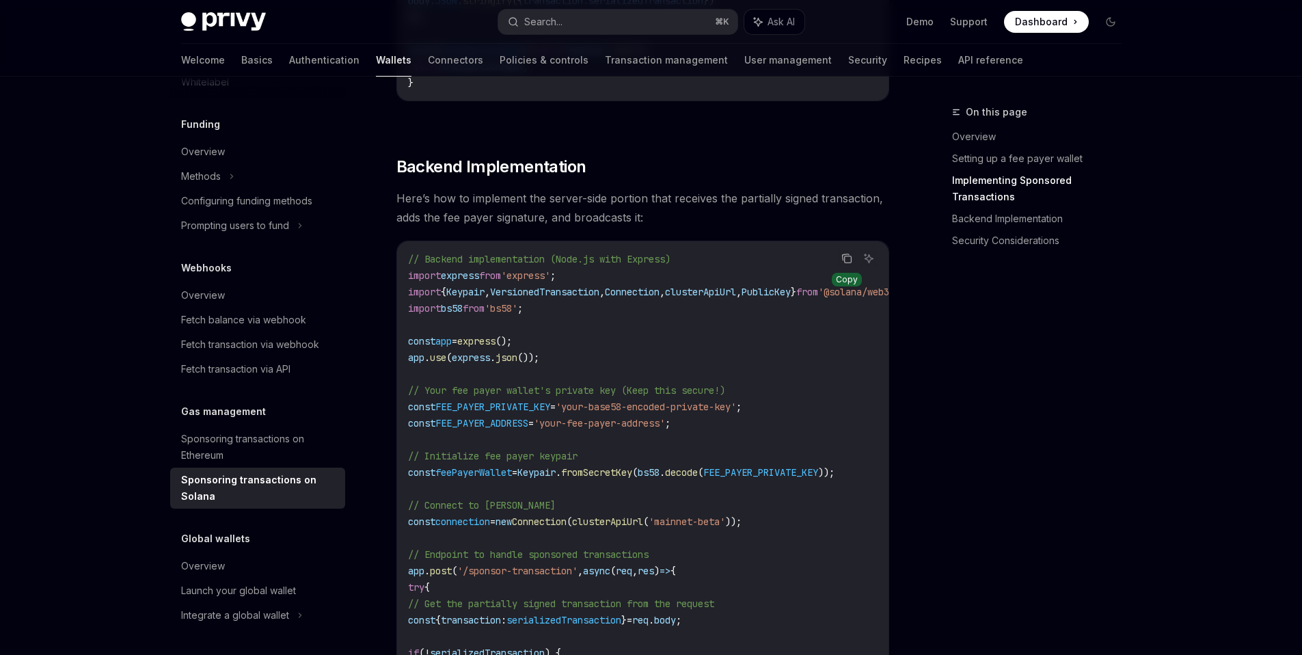
click at [842, 264] on icon "Copy the contents from the code block" at bounding box center [846, 258] width 11 height 11
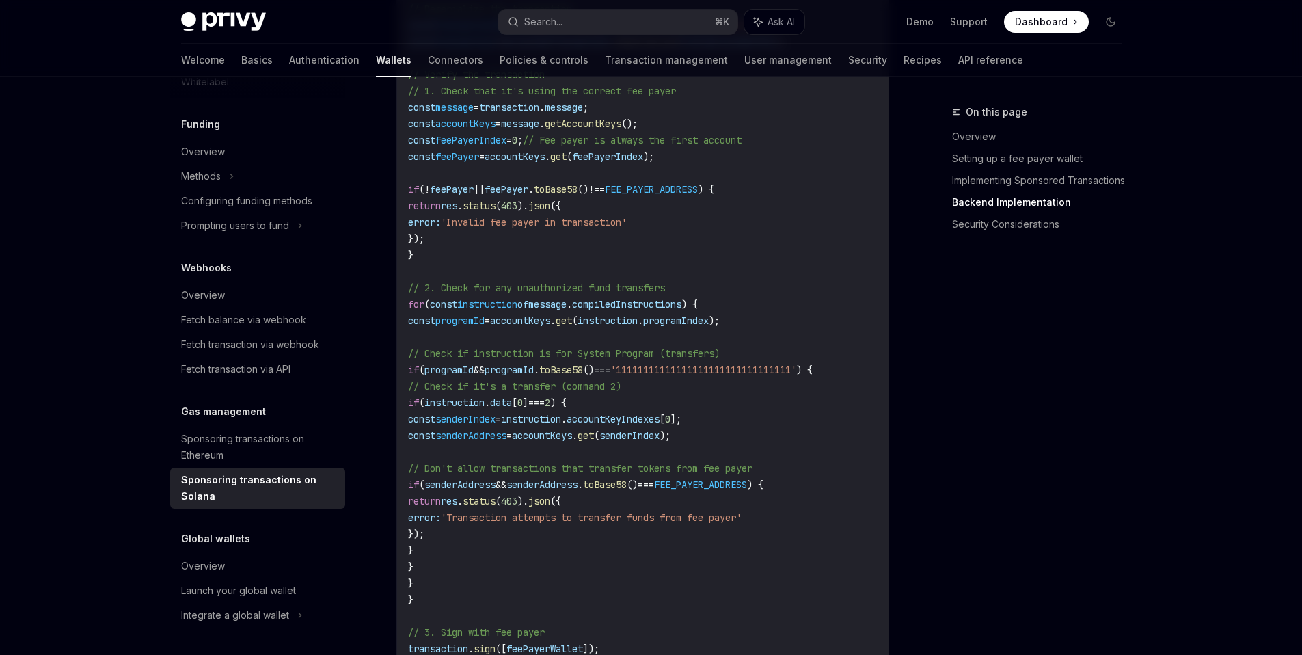
scroll to position [3191, 0]
